Goal: Transaction & Acquisition: Purchase product/service

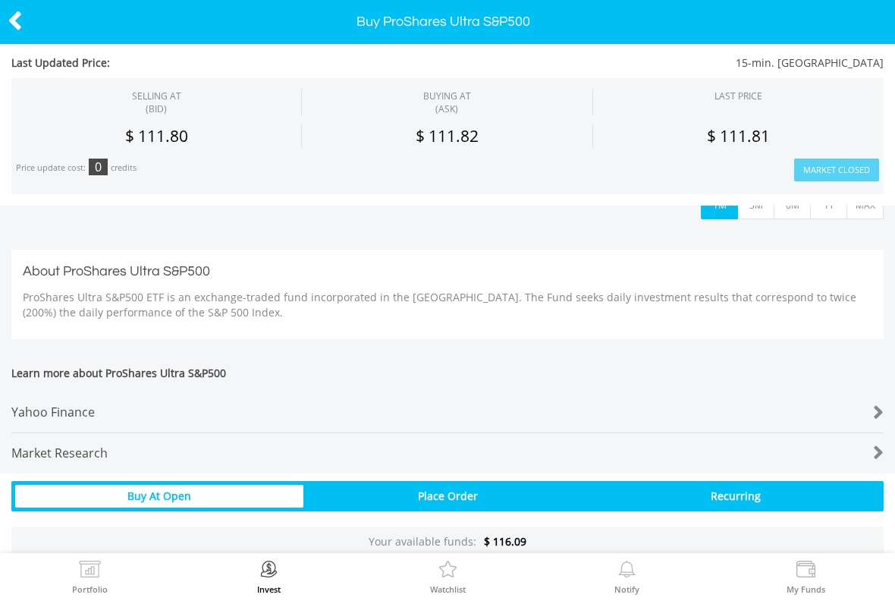
scroll to position [592, 0]
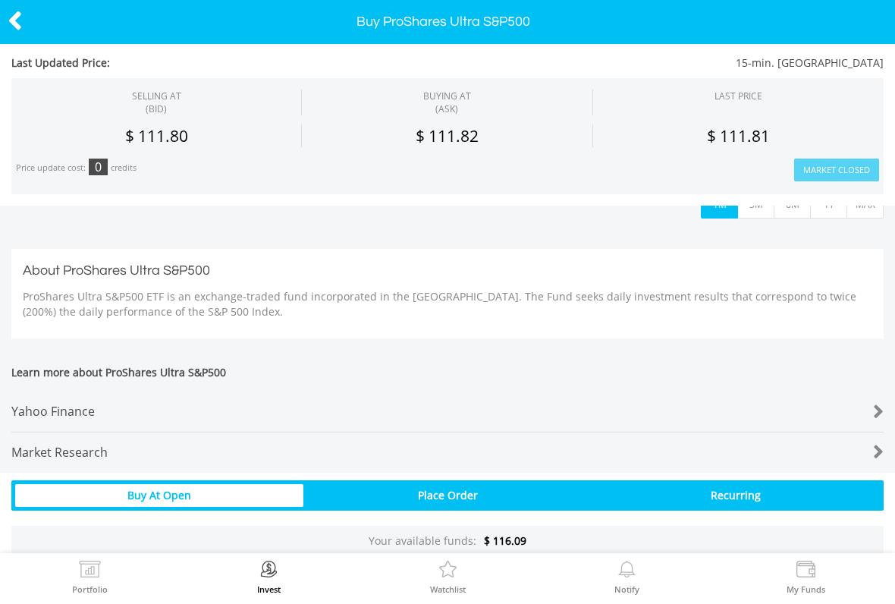
click at [14, 28] on icon at bounding box center [15, 21] width 15 height 30
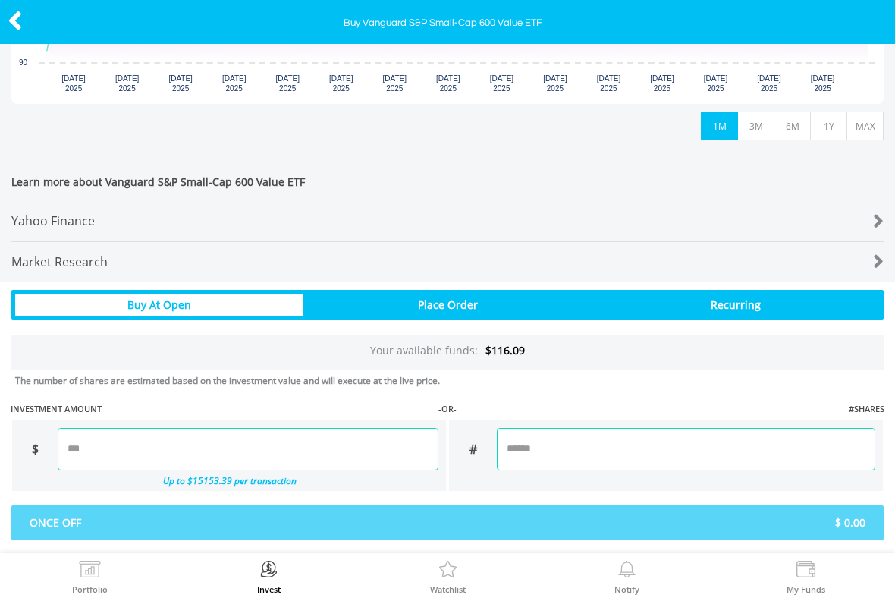
scroll to position [671, 0]
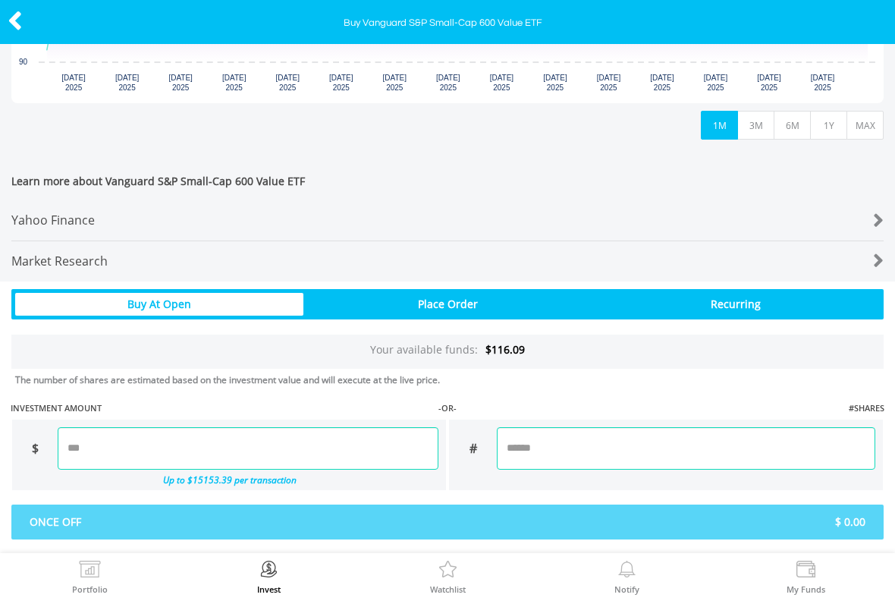
click at [865, 218] on div at bounding box center [847, 220] width 73 height 21
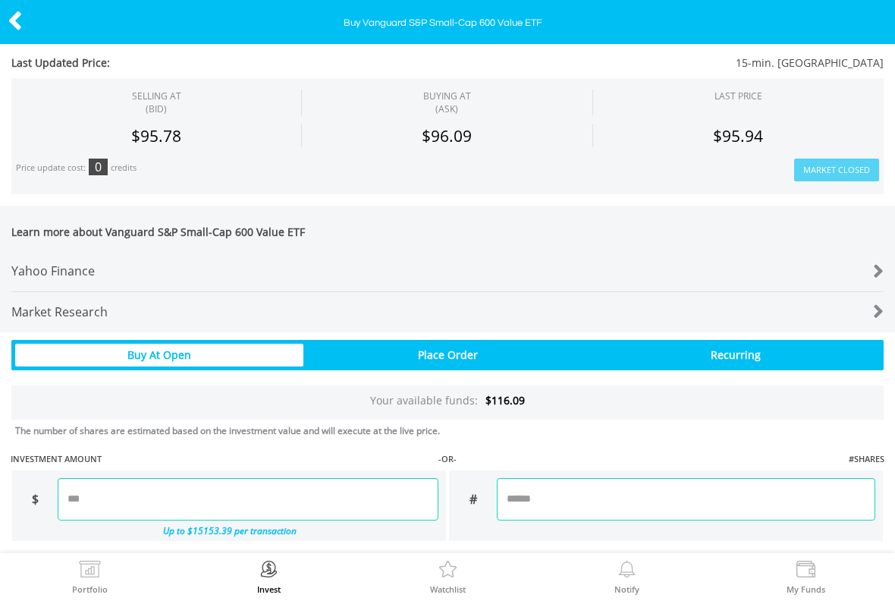
scroll to position [629, 0]
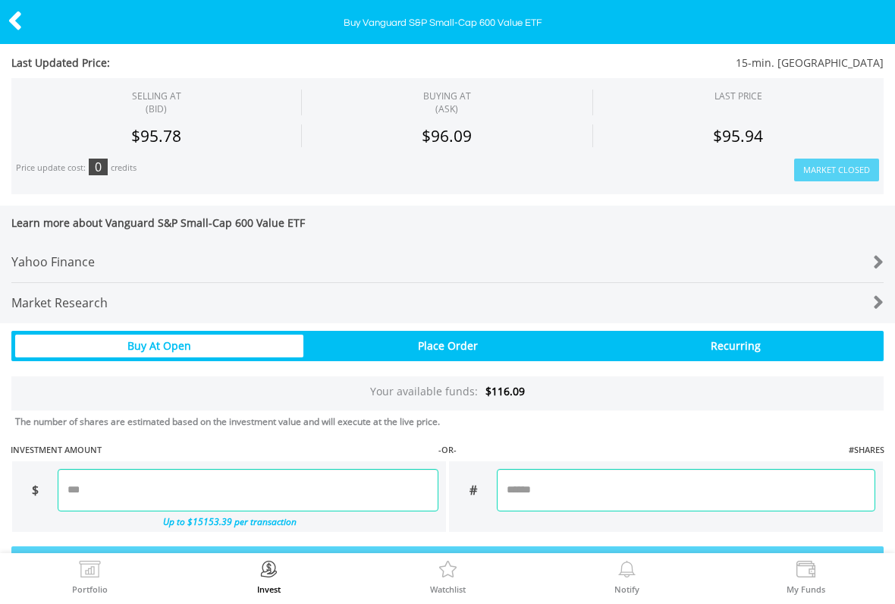
click at [2, 16] on div at bounding box center [45, 22] width 90 height 32
click at [17, 46] on div "Last Updated Price: 15-min. Delayed SELLING AT (BID) BUYING AT (ASK) LAST PRICE…" at bounding box center [447, 125] width 895 height 162
click at [10, 17] on icon at bounding box center [15, 21] width 15 height 30
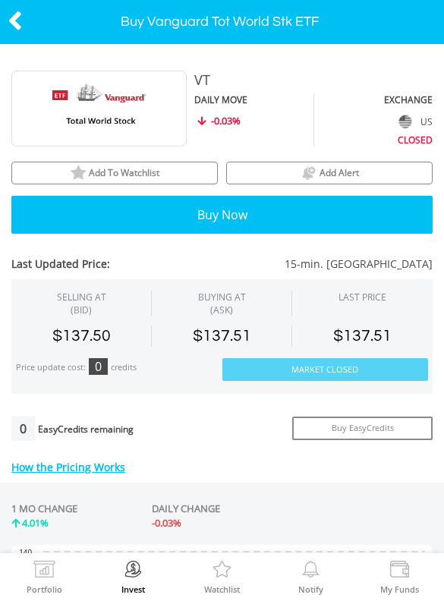
click at [31, 24] on div at bounding box center [22, 22] width 45 height 32
click at [14, 29] on icon at bounding box center [15, 21] width 15 height 30
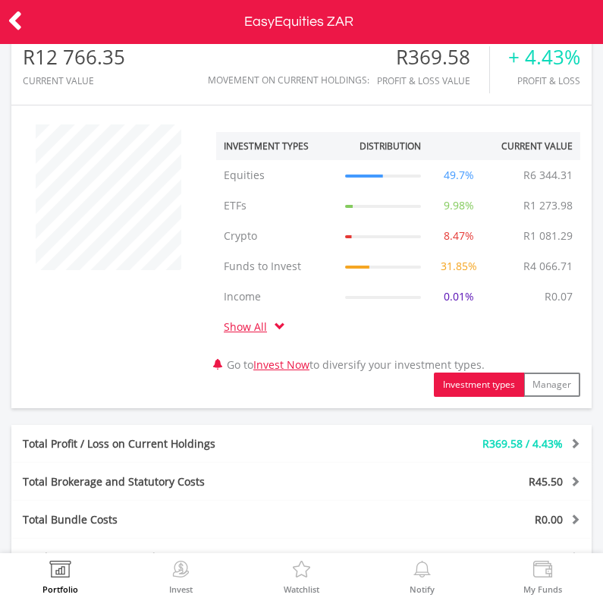
scroll to position [23, 0]
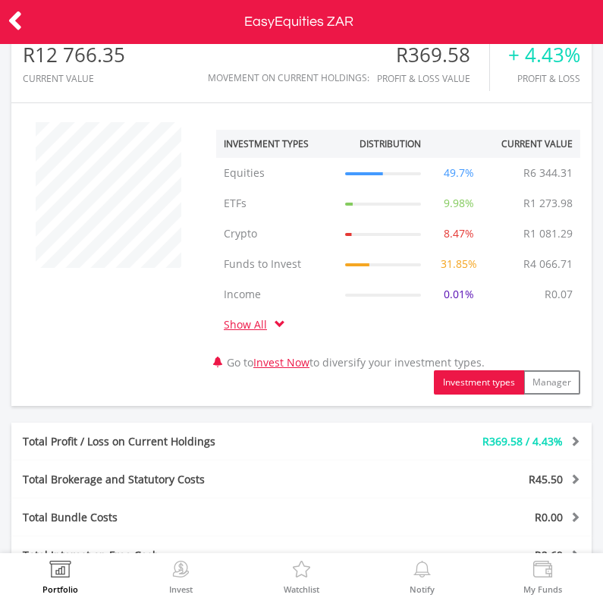
click at [255, 317] on link "Show All" at bounding box center [249, 324] width 51 height 14
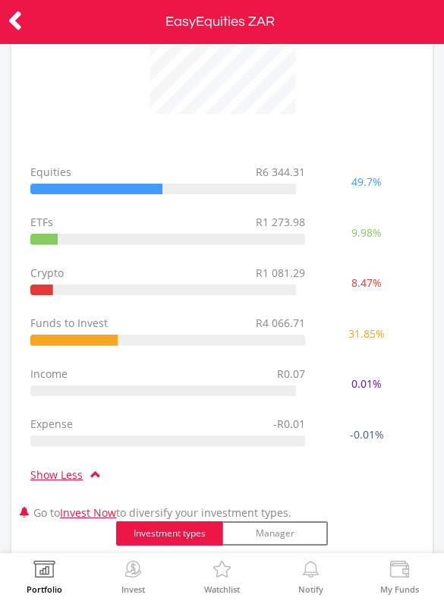
scroll to position [177, 0]
